Goal: Information Seeking & Learning: Learn about a topic

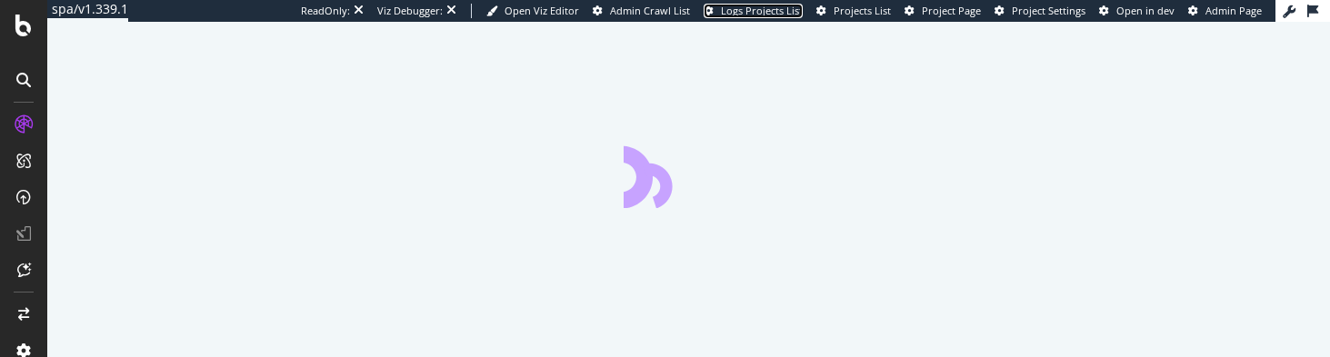
click at [721, 6] on span "Logs Projects List" at bounding box center [762, 11] width 82 height 14
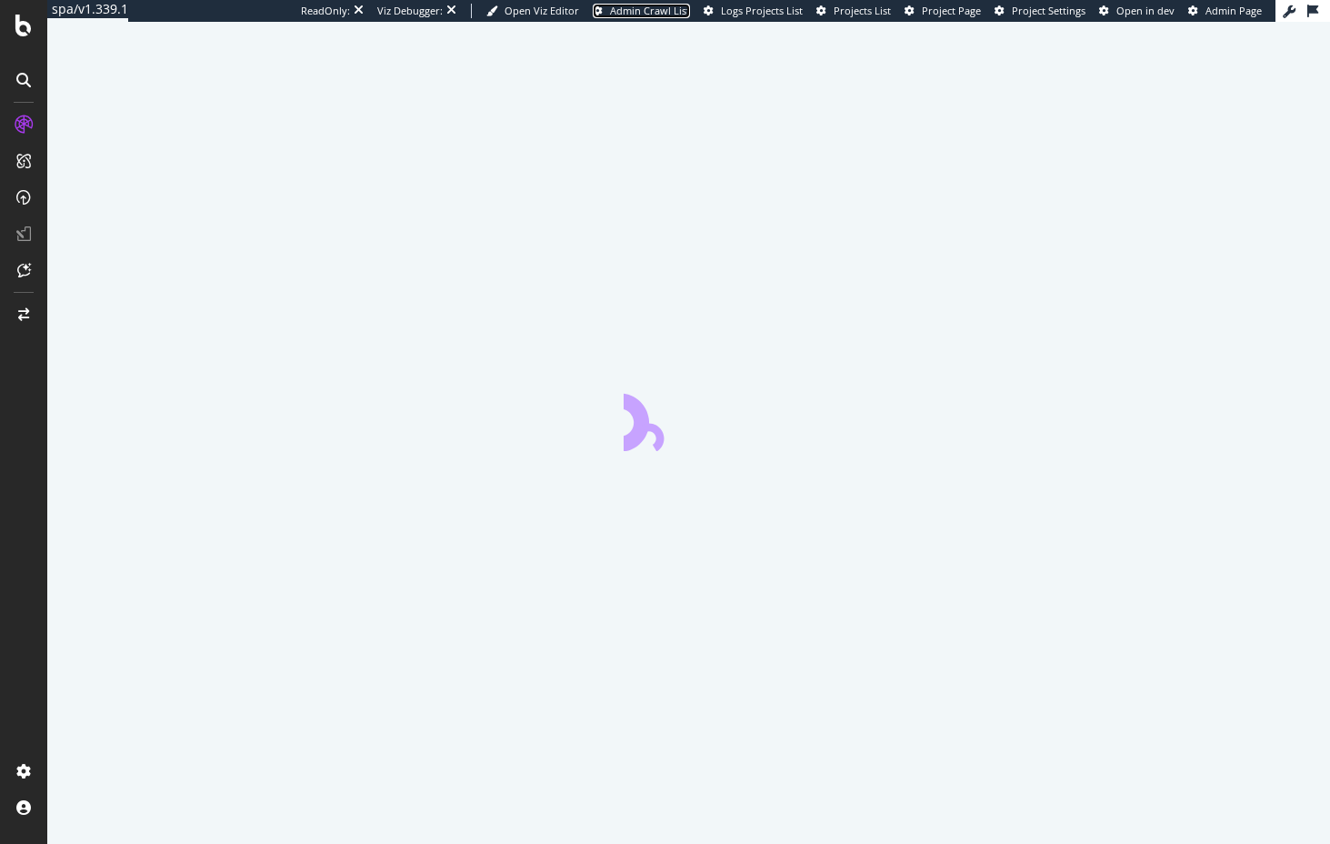
click at [610, 14] on span "Admin Crawl List" at bounding box center [650, 11] width 80 height 14
